Goal: Find specific fact: Find specific fact

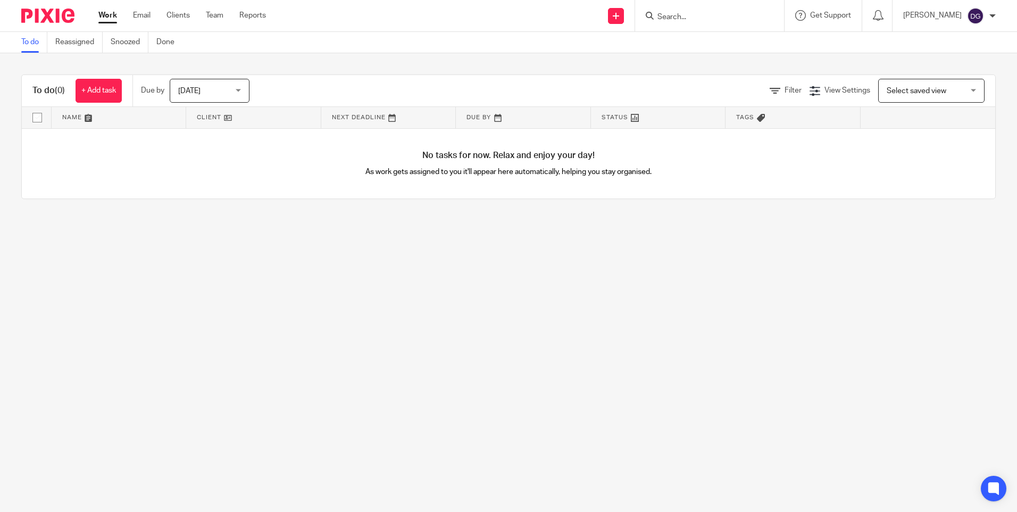
click at [695, 15] on input "Search" at bounding box center [704, 18] width 96 height 10
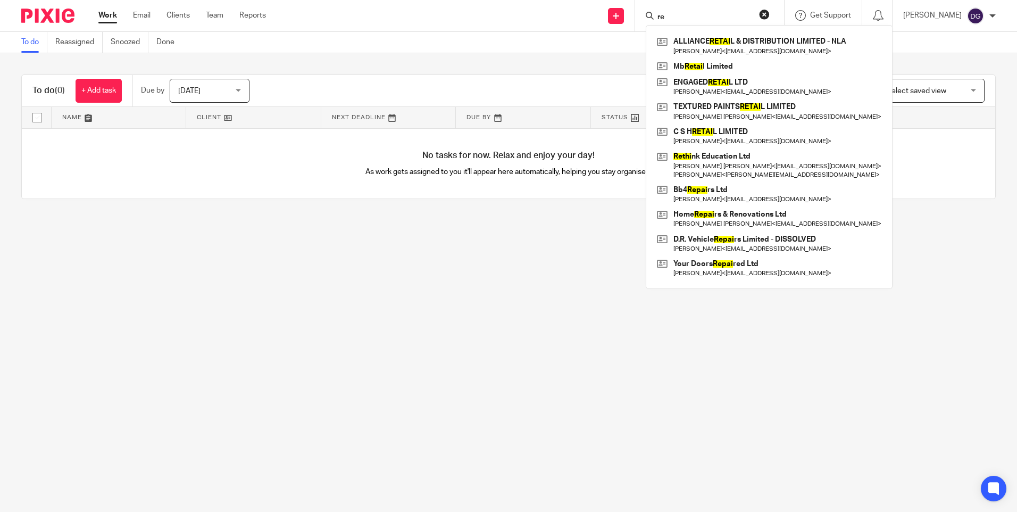
type input "r"
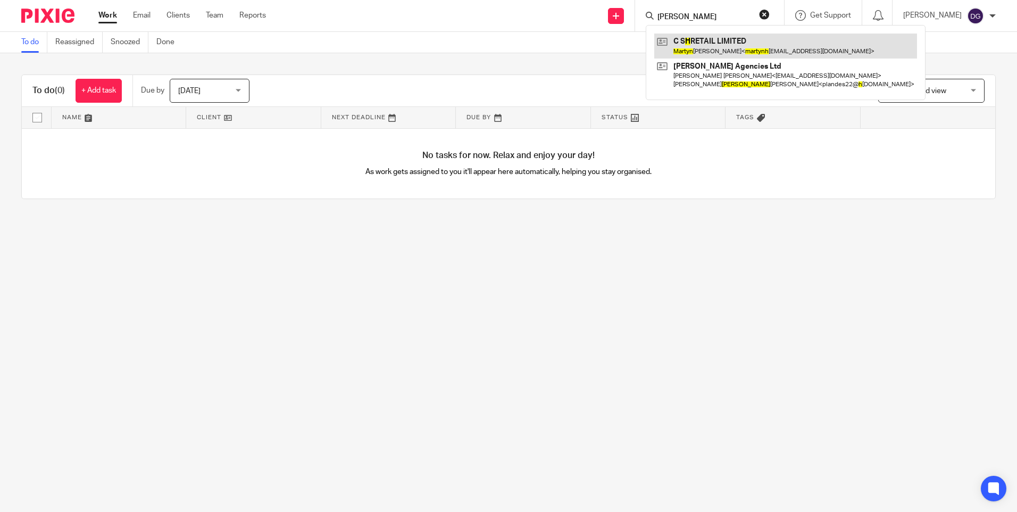
type input "[PERSON_NAME]"
click at [697, 46] on link at bounding box center [785, 46] width 263 height 24
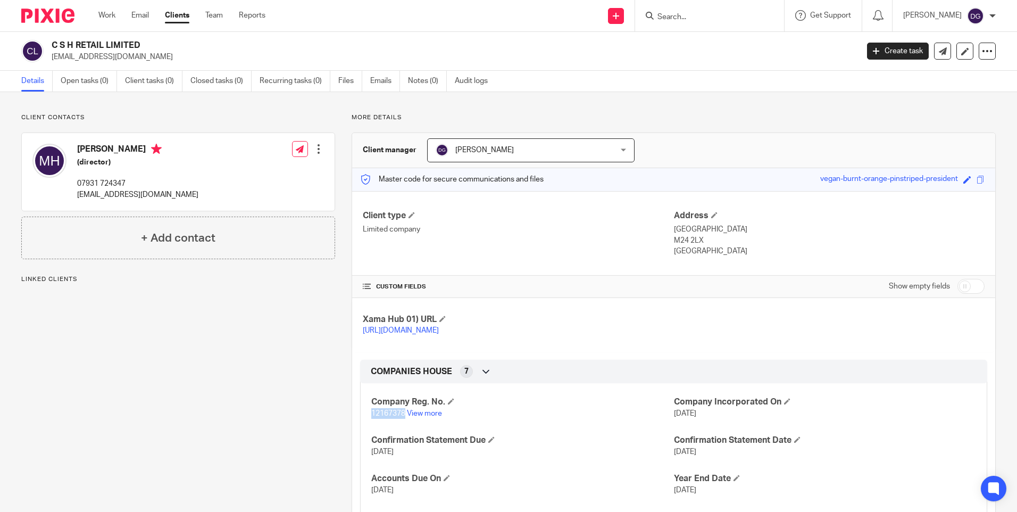
drag, startPoint x: 402, startPoint y: 423, endPoint x: 368, endPoint y: 424, distance: 33.5
click at [368, 424] on div "Company Reg. No. 12167378 View more Company Incorporated On [DATE] Confirmation…" at bounding box center [673, 461] width 627 height 172
copy span "12167378"
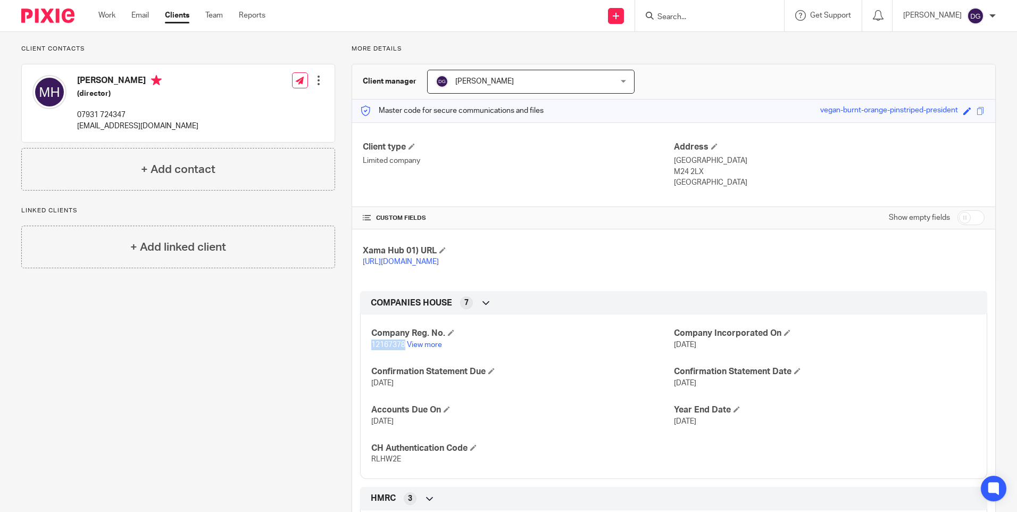
scroll to position [106, 0]
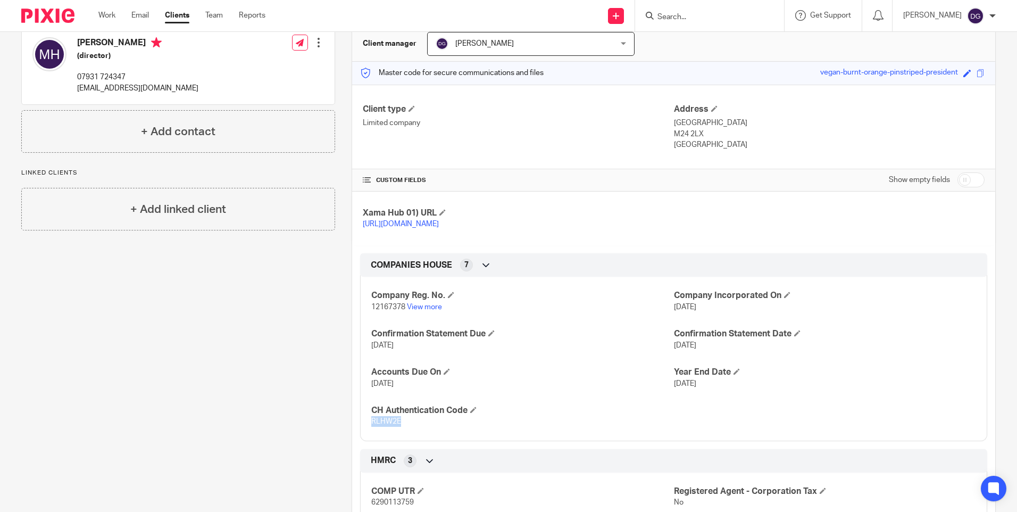
drag, startPoint x: 398, startPoint y: 428, endPoint x: 370, endPoint y: 436, distance: 29.2
click at [371, 425] on span "RLHW2E" at bounding box center [386, 420] width 30 height 7
copy span "RLHW2E"
